Goal: Task Accomplishment & Management: Complete application form

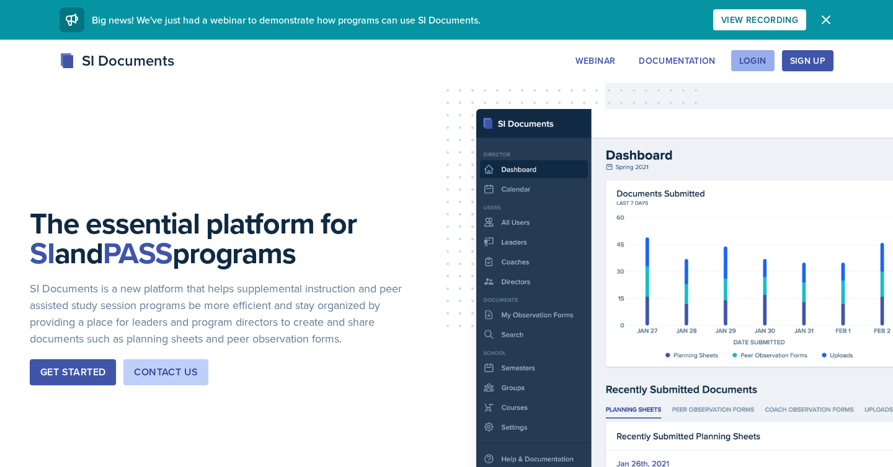
click at [758, 57] on div "Login" at bounding box center [752, 61] width 27 height 10
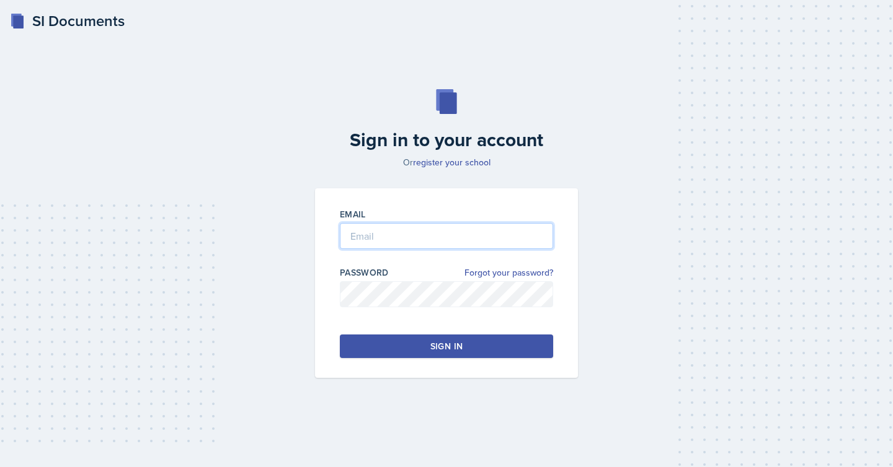
click at [505, 239] on input "email" at bounding box center [446, 236] width 213 height 26
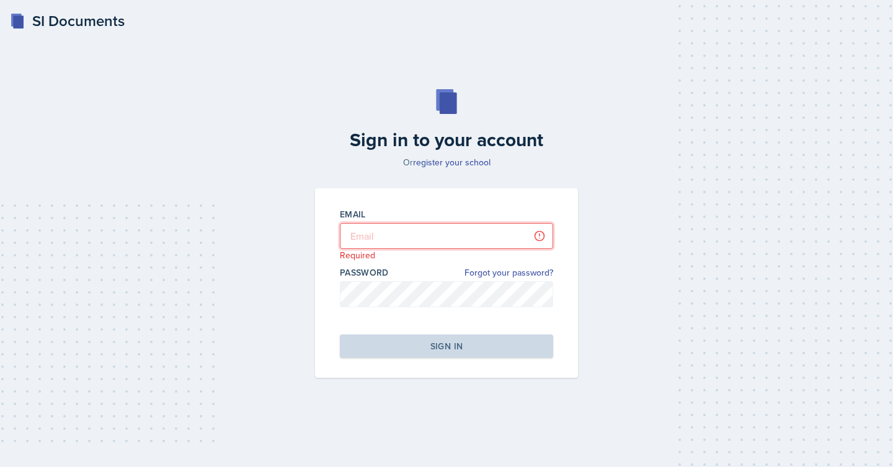
type input "[EMAIL_ADDRESS][DOMAIN_NAME]"
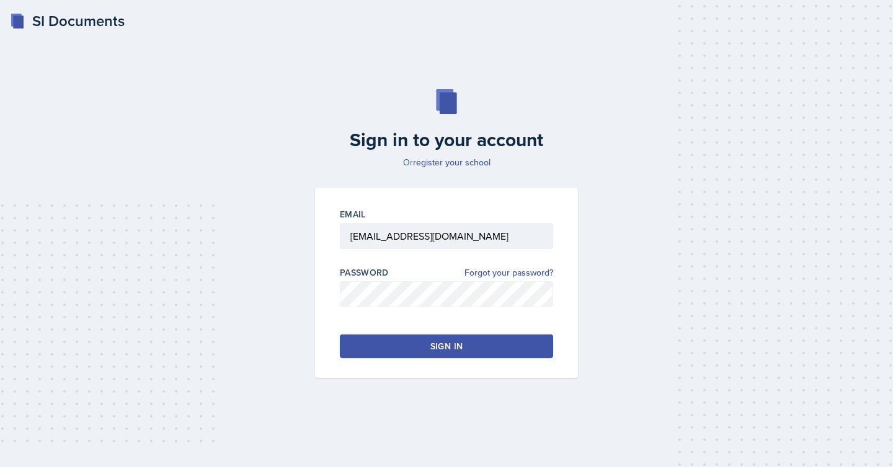
click at [447, 352] on div "Sign in" at bounding box center [446, 346] width 32 height 12
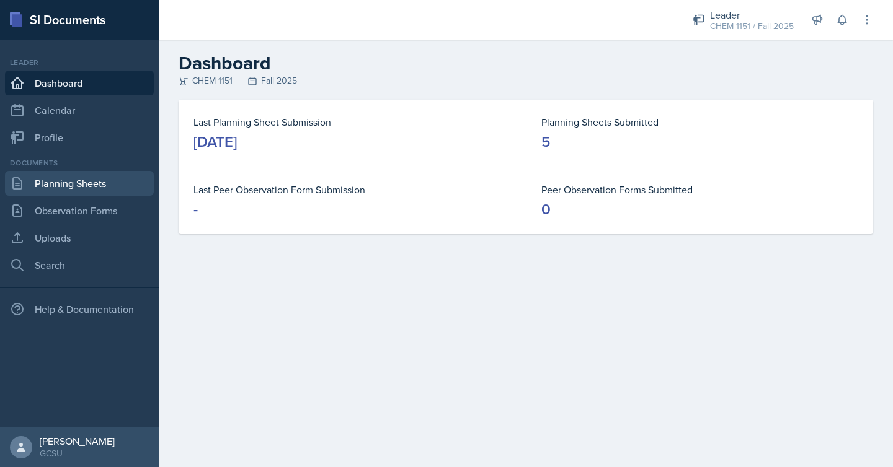
click at [103, 190] on link "Planning Sheets" at bounding box center [79, 183] width 149 height 25
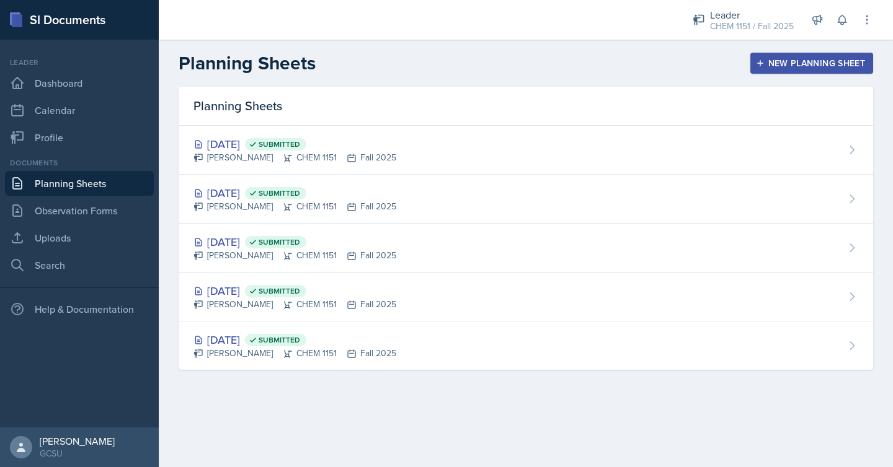
click at [800, 55] on button "New Planning Sheet" at bounding box center [811, 63] width 123 height 21
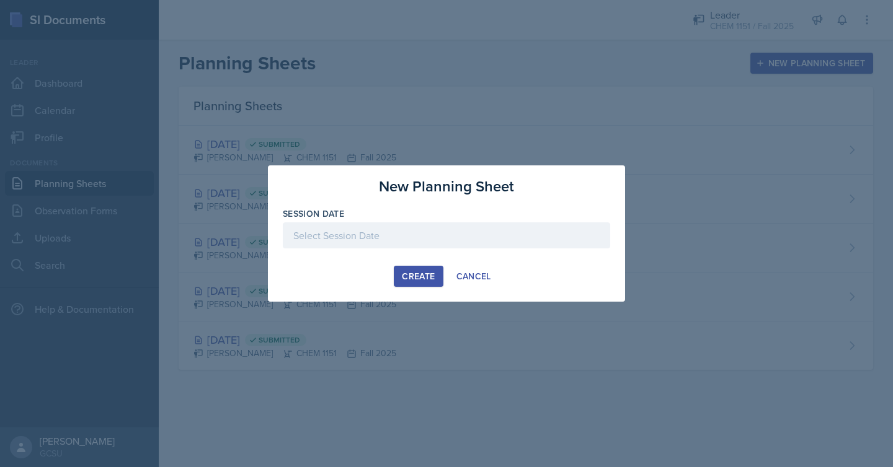
click at [463, 244] on div at bounding box center [446, 236] width 327 height 26
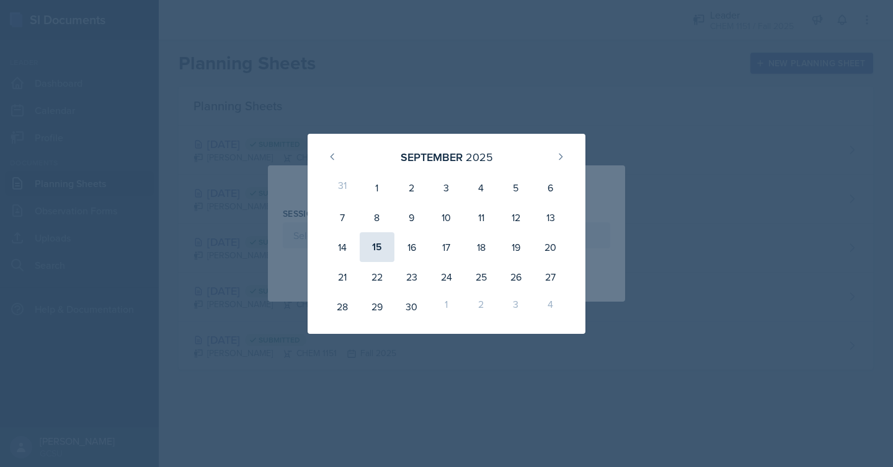
click at [379, 252] on div "15" at bounding box center [377, 247] width 35 height 30
type input "[DATE]"
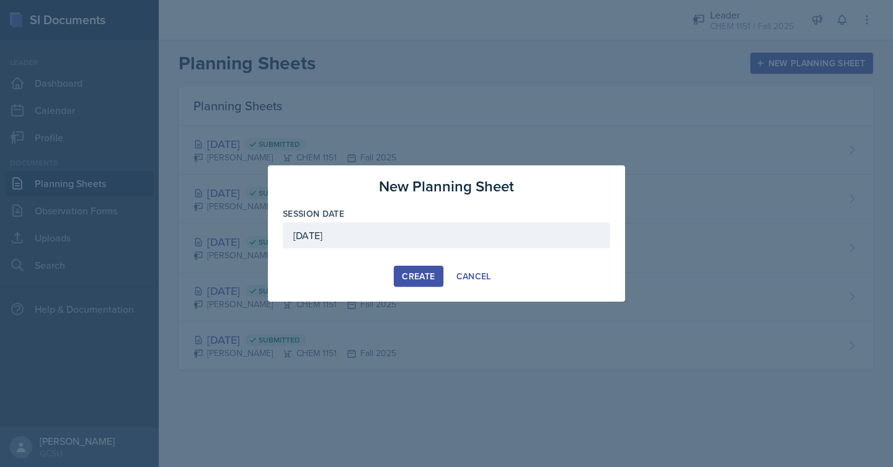
click at [407, 280] on div "Create" at bounding box center [418, 277] width 33 height 10
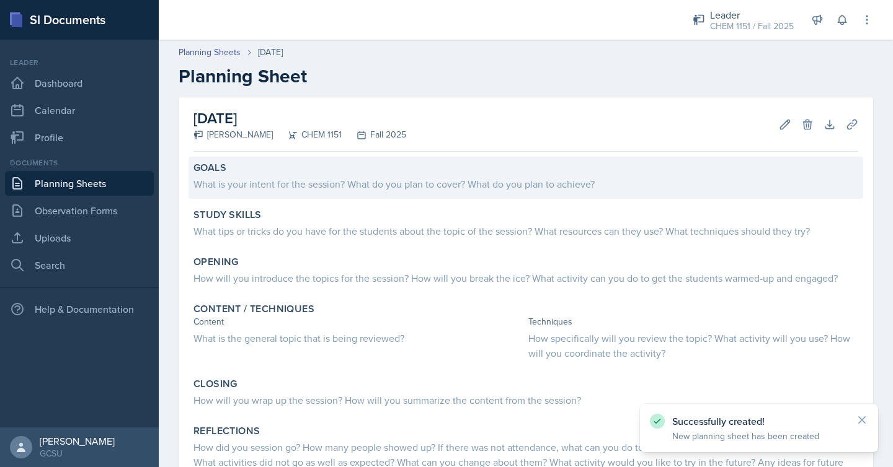
click at [622, 187] on div "What is your intent for the session? What do you plan to cover? What do you pla…" at bounding box center [525, 184] width 665 height 15
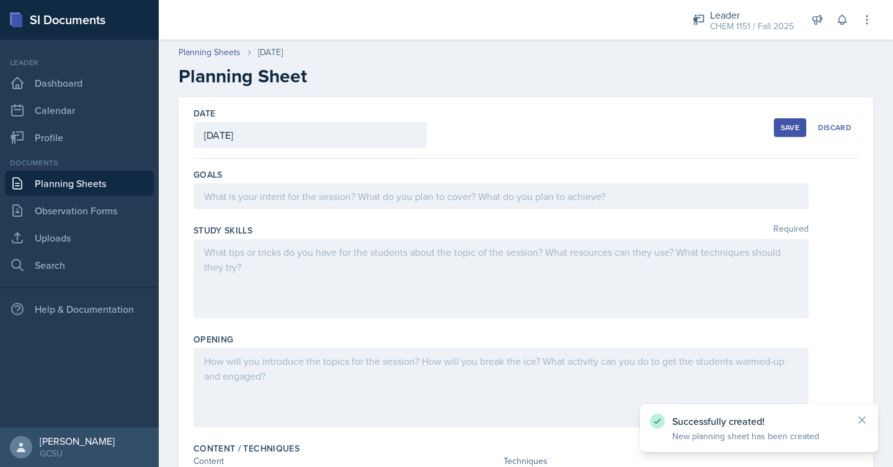
click at [617, 200] on div at bounding box center [500, 197] width 615 height 26
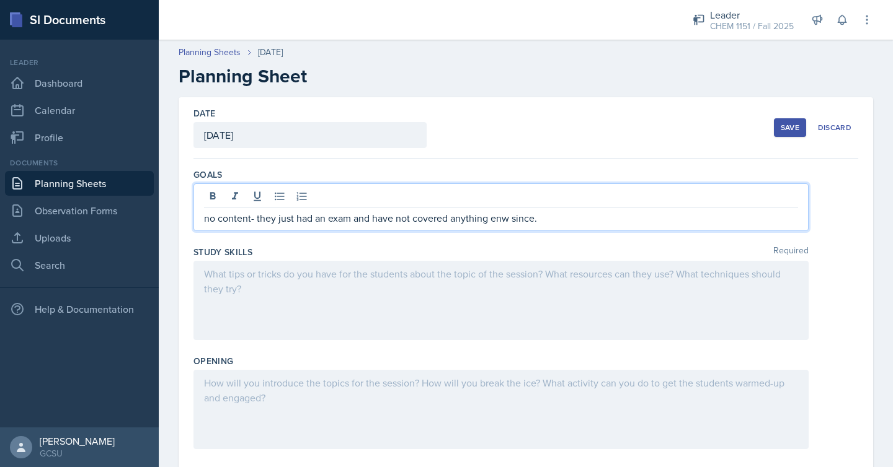
click at [497, 220] on p "no content- they just had an exam and have not covered anything enw since." at bounding box center [501, 218] width 594 height 15
click at [547, 218] on p "no content- they just had an exam and have not covered anything new since." at bounding box center [501, 218] width 594 height 15
click at [497, 302] on div at bounding box center [500, 300] width 615 height 79
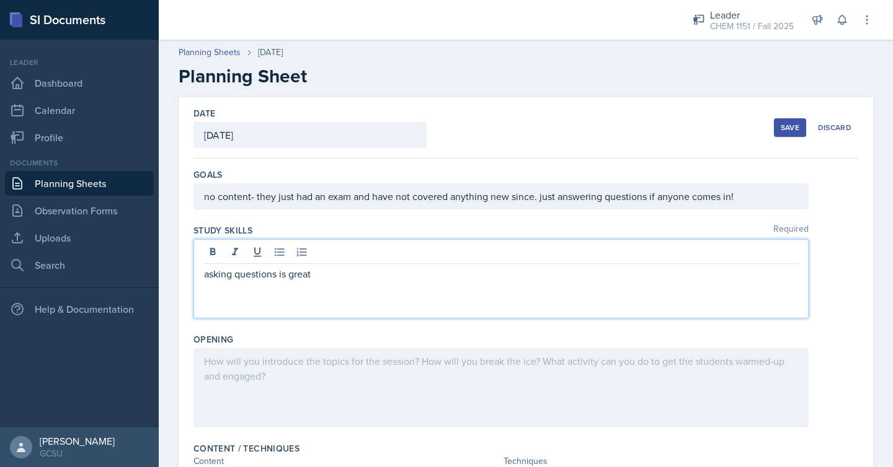
click at [506, 414] on div at bounding box center [500, 387] width 615 height 79
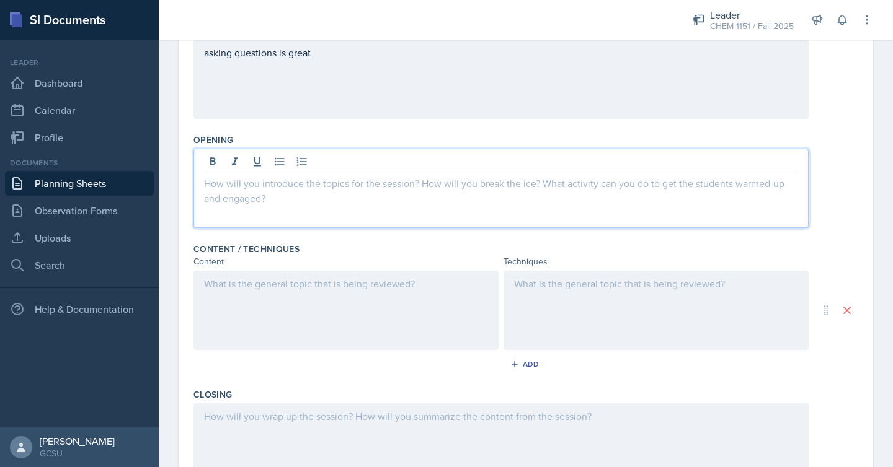
scroll to position [200, 0]
click at [389, 322] on div at bounding box center [345, 309] width 305 height 79
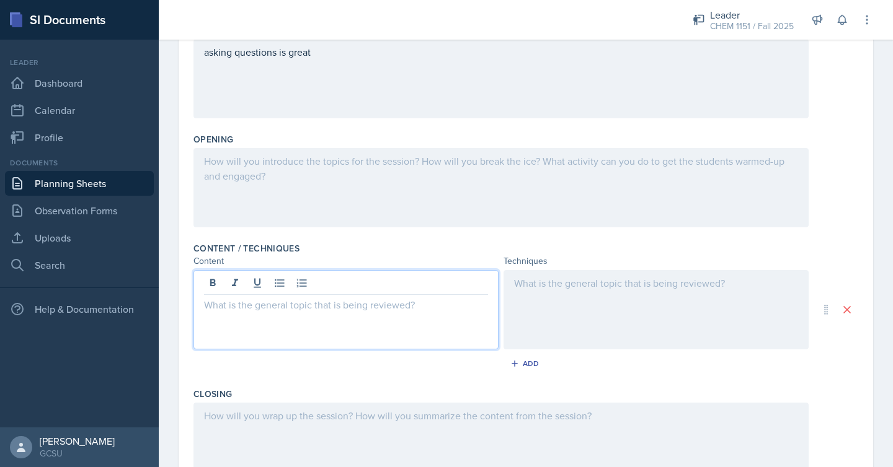
scroll to position [222, 0]
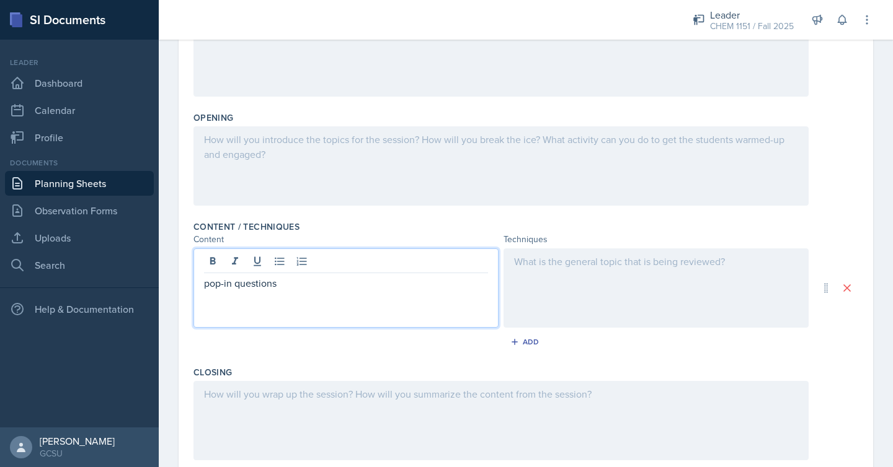
click at [585, 288] on div at bounding box center [655, 288] width 305 height 79
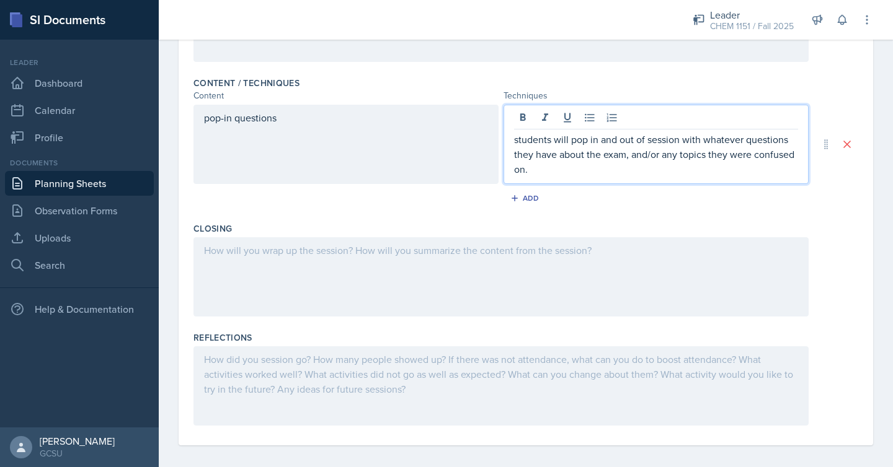
scroll to position [374, 0]
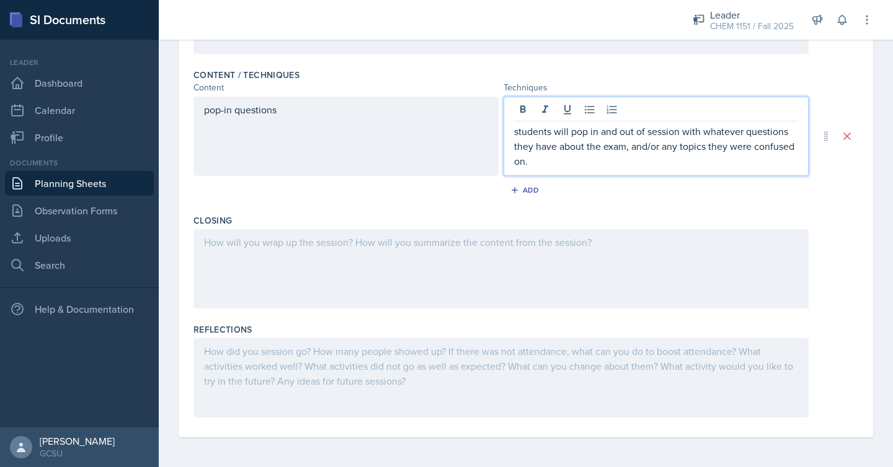
click at [585, 273] on div at bounding box center [500, 268] width 615 height 79
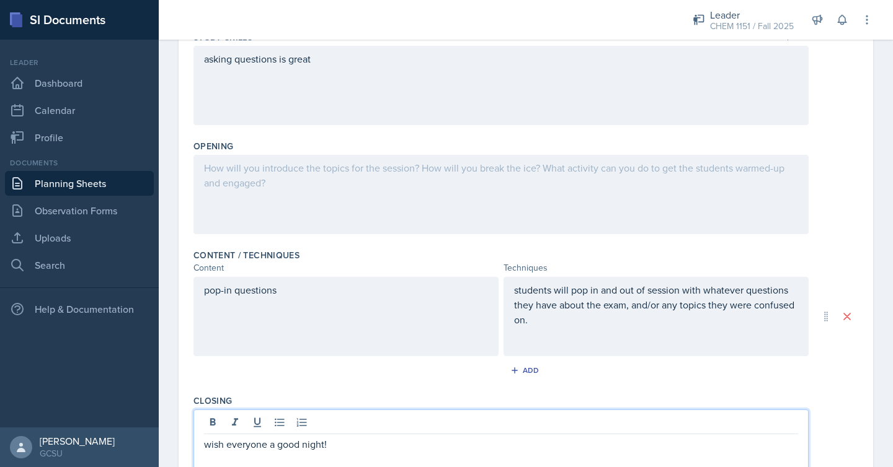
click at [566, 187] on div at bounding box center [500, 194] width 615 height 79
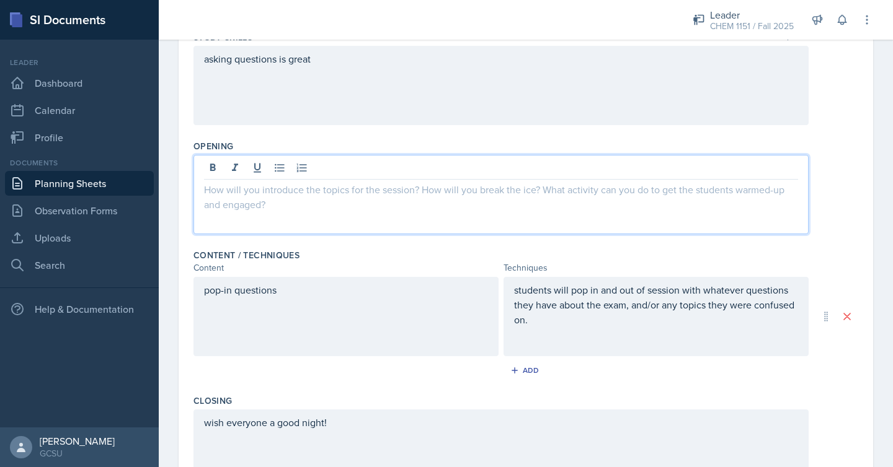
scroll to position [215, 0]
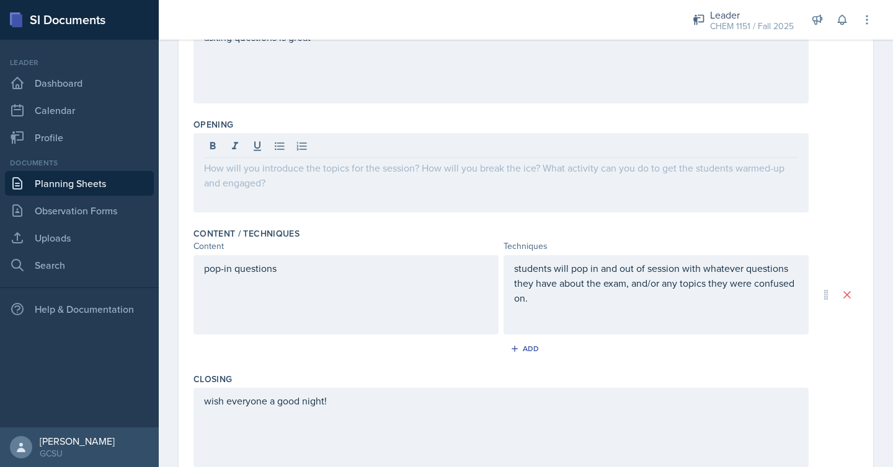
click at [557, 182] on div at bounding box center [500, 172] width 615 height 79
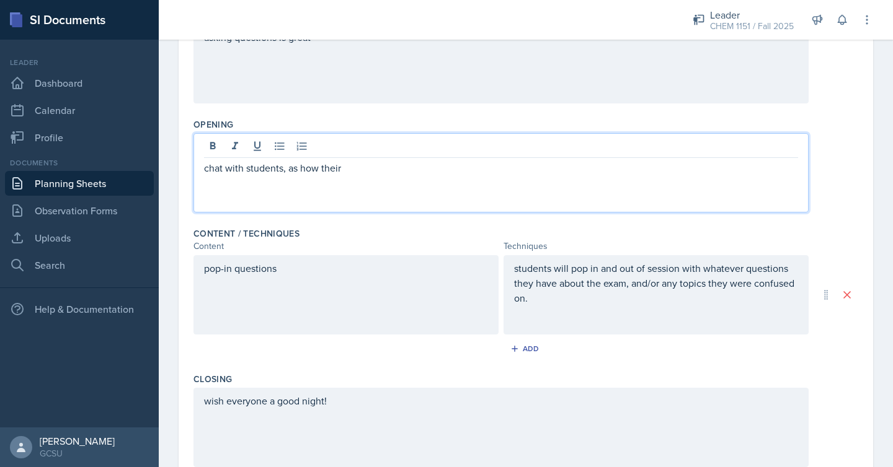
click at [295, 172] on p "chat with students, as how their" at bounding box center [501, 168] width 594 height 15
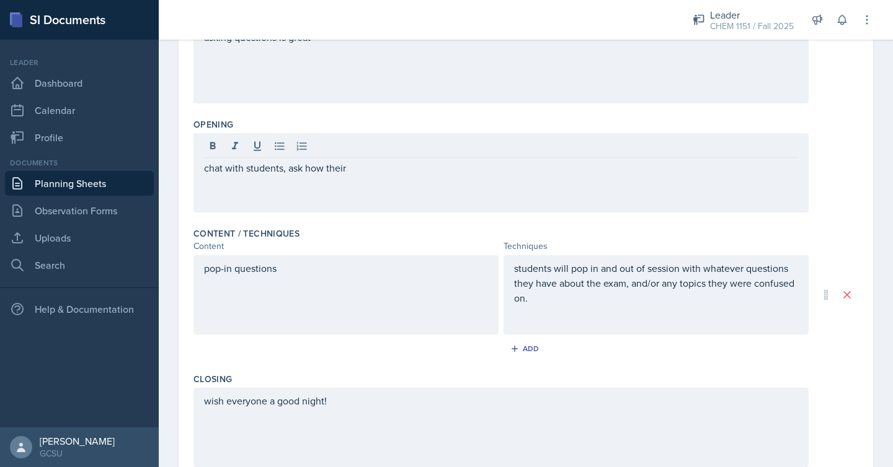
click at [356, 180] on div "chat with students, ask how their" at bounding box center [500, 172] width 615 height 79
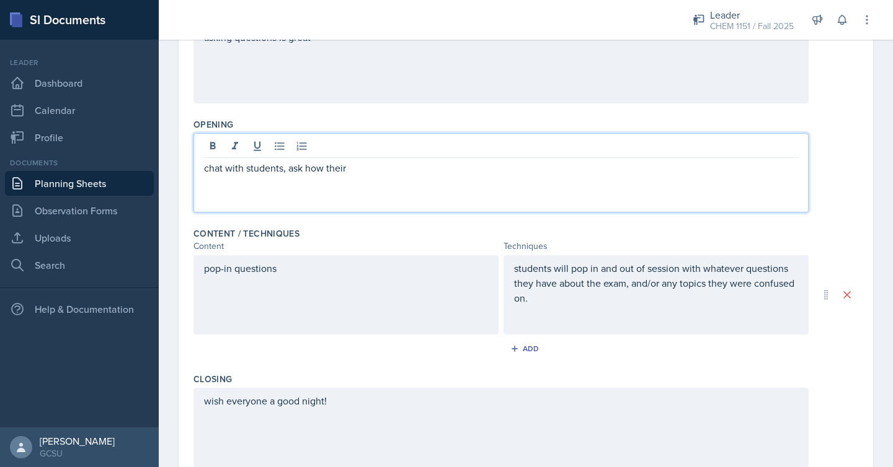
click at [352, 179] on div "chat with students, ask how their" at bounding box center [500, 172] width 615 height 79
click at [354, 169] on p "chat with students, ask how their" at bounding box center [501, 168] width 594 height 15
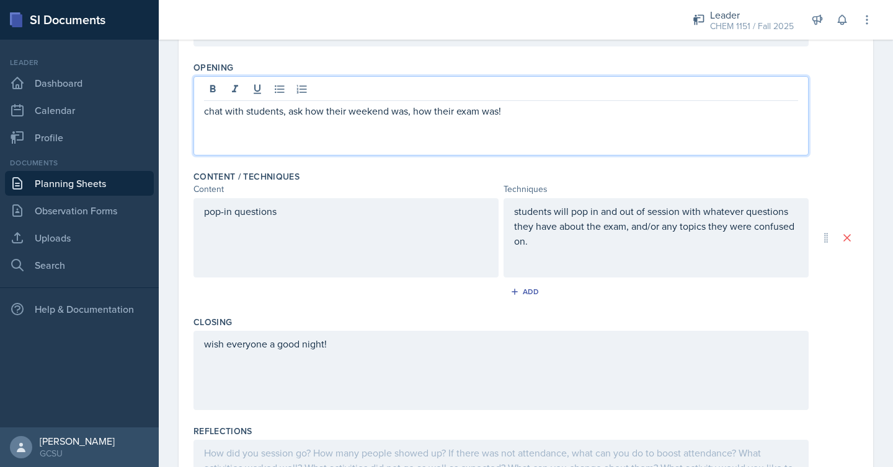
scroll to position [0, 0]
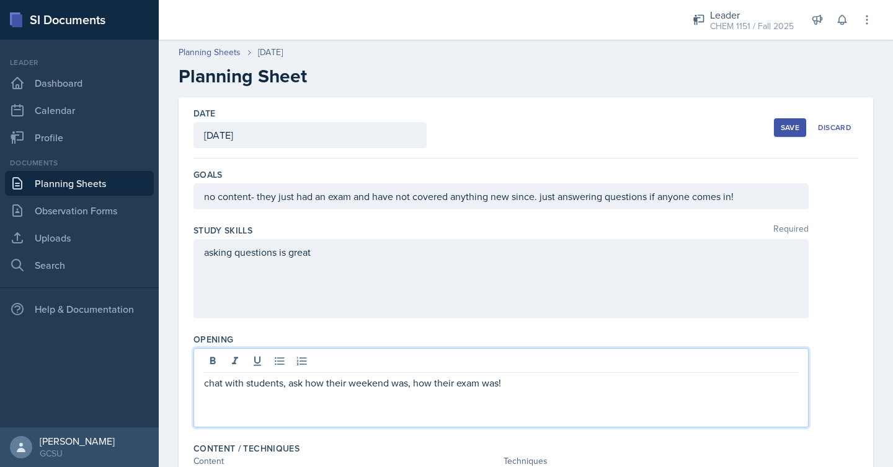
click at [785, 130] on div "Save" at bounding box center [790, 128] width 19 height 10
